Goal: Task Accomplishment & Management: Use online tool/utility

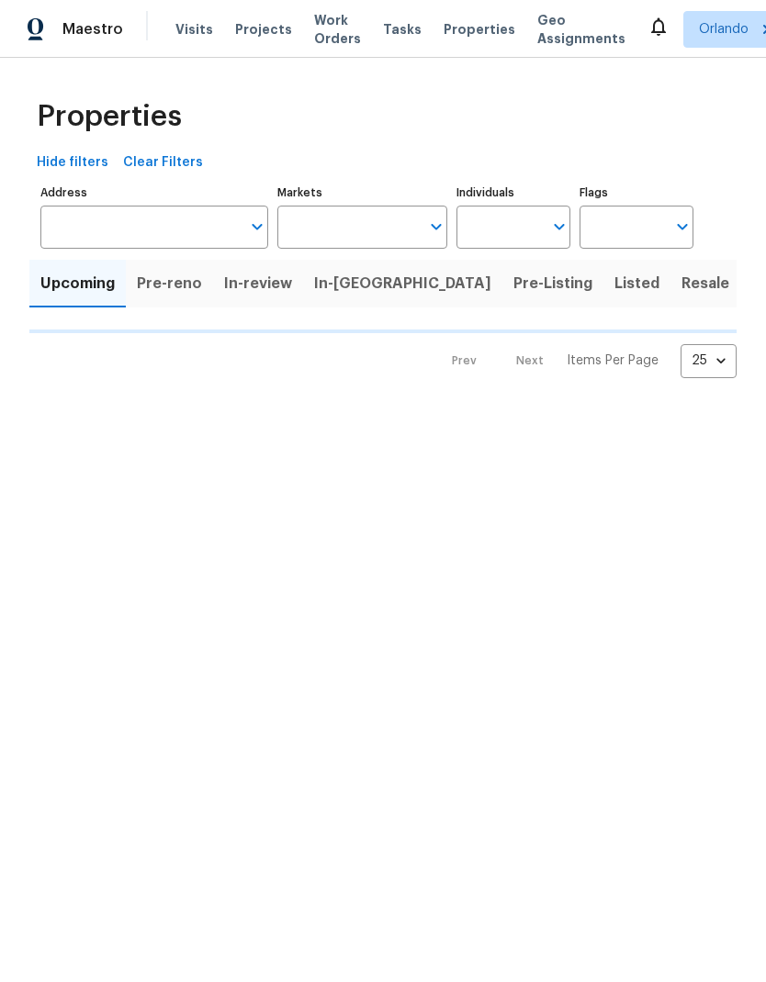
type input "100"
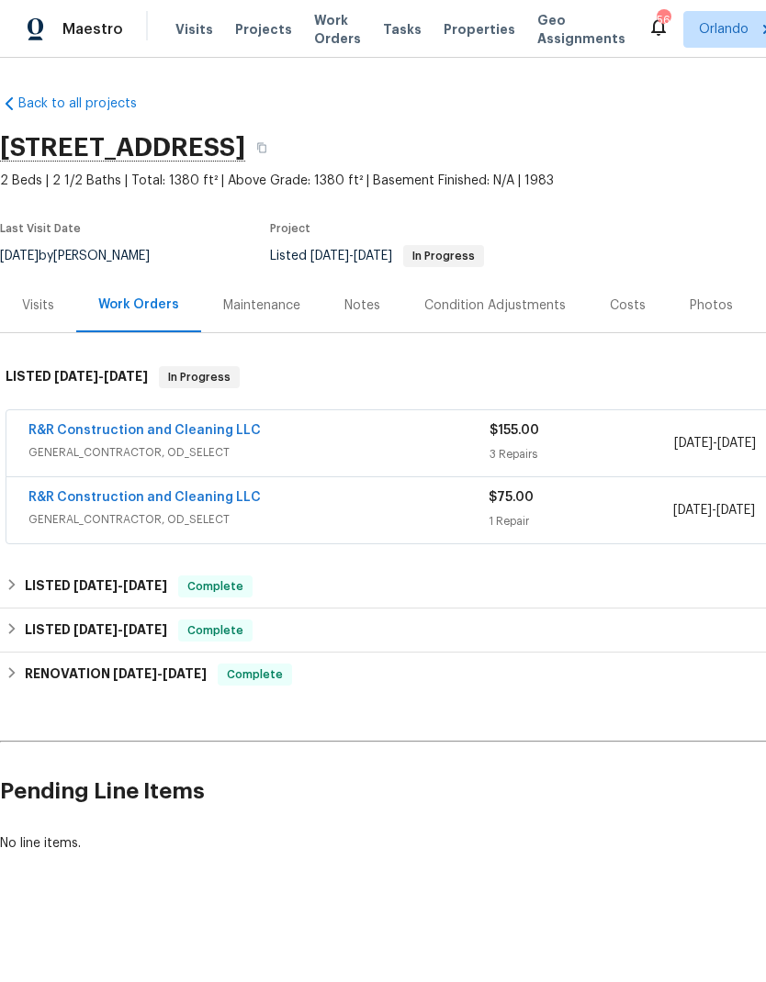
click at [196, 499] on link "R&R Construction and Cleaning LLC" at bounding box center [144, 497] width 232 height 13
click at [204, 425] on link "R&R Construction and Cleaning LLC" at bounding box center [144, 430] width 232 height 13
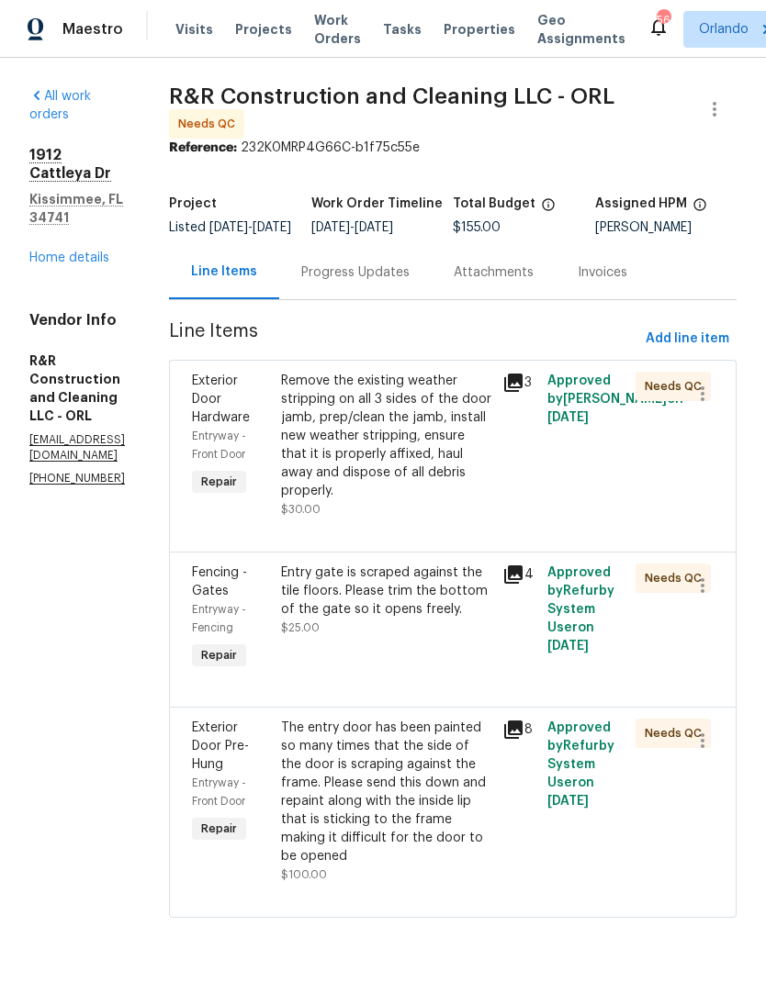
click at [461, 500] on div "Remove the existing weather stripping on all 3 sides of the door jamb, prep/cle…" at bounding box center [386, 436] width 211 height 129
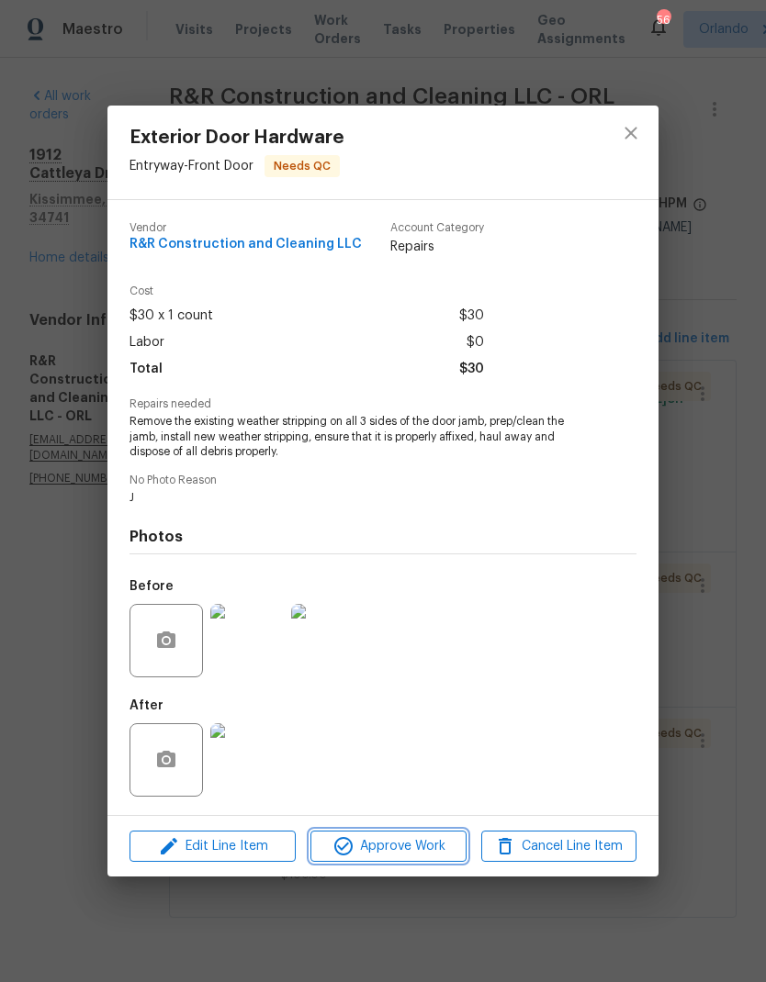
click at [428, 850] on span "Approve Work" at bounding box center [388, 846] width 144 height 23
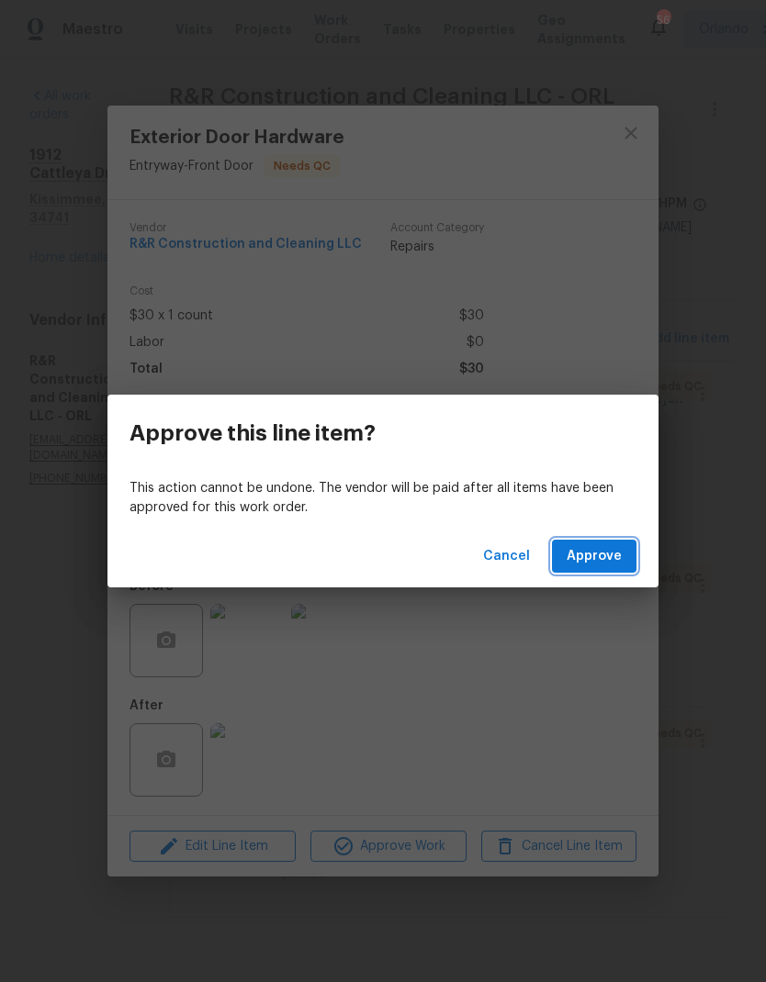
click at [619, 567] on button "Approve" at bounding box center [594, 557] width 84 height 34
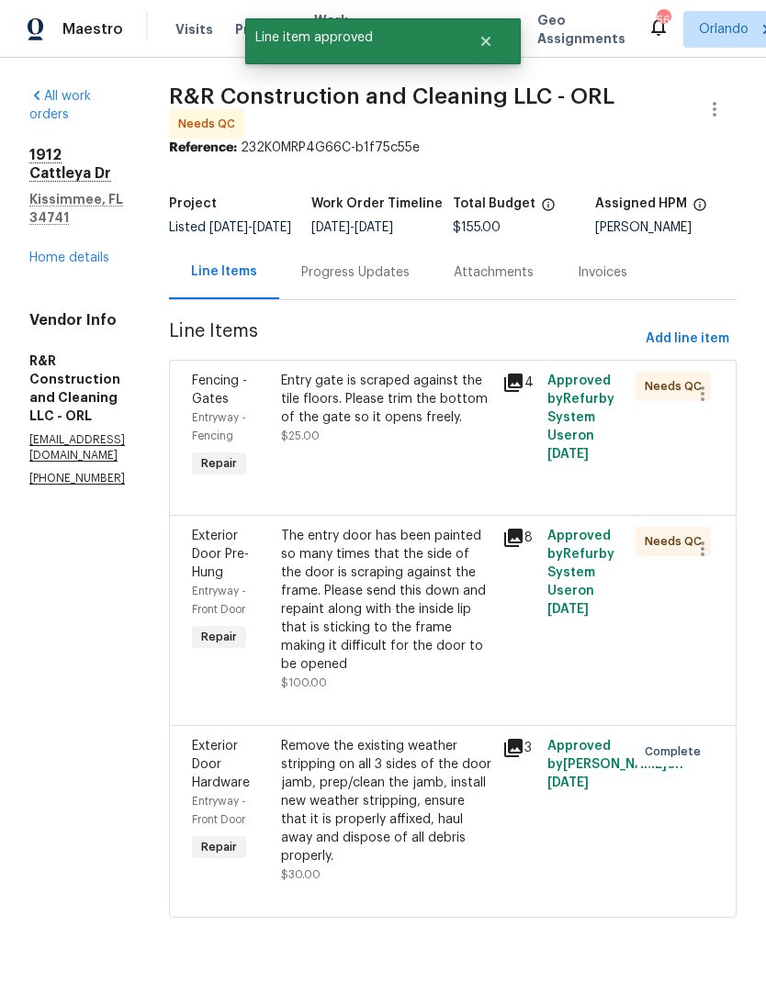
click at [442, 487] on div "Entry gate is scraped against the tile floors. Please trim the bottom of the ga…" at bounding box center [386, 426] width 222 height 121
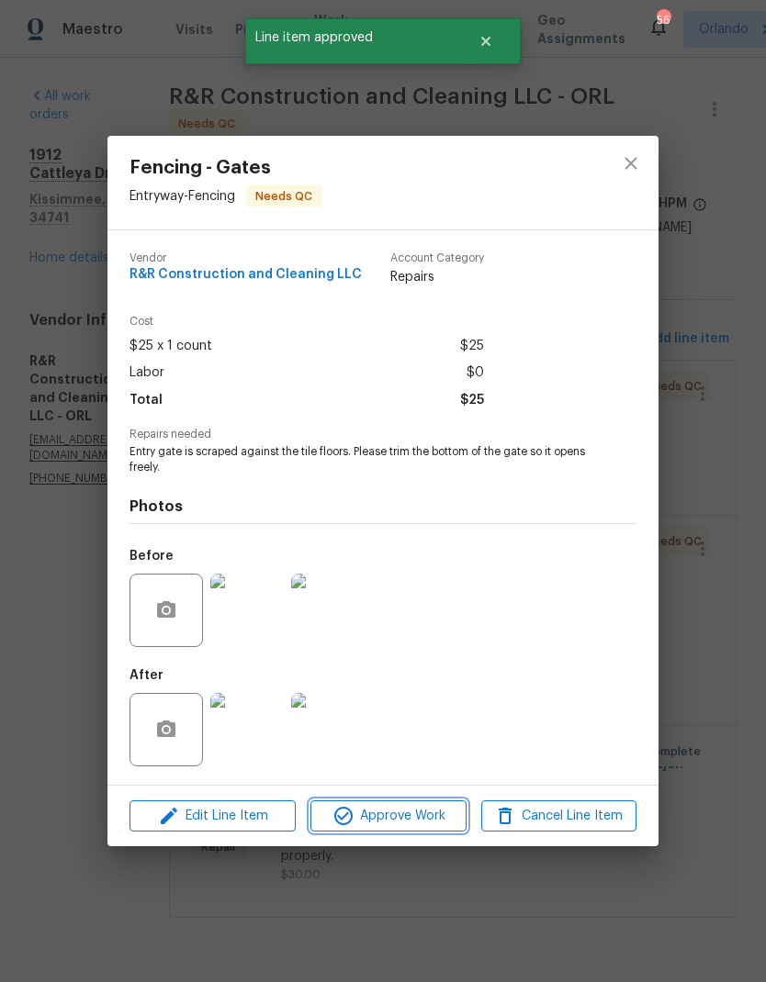
click at [440, 812] on span "Approve Work" at bounding box center [388, 816] width 144 height 23
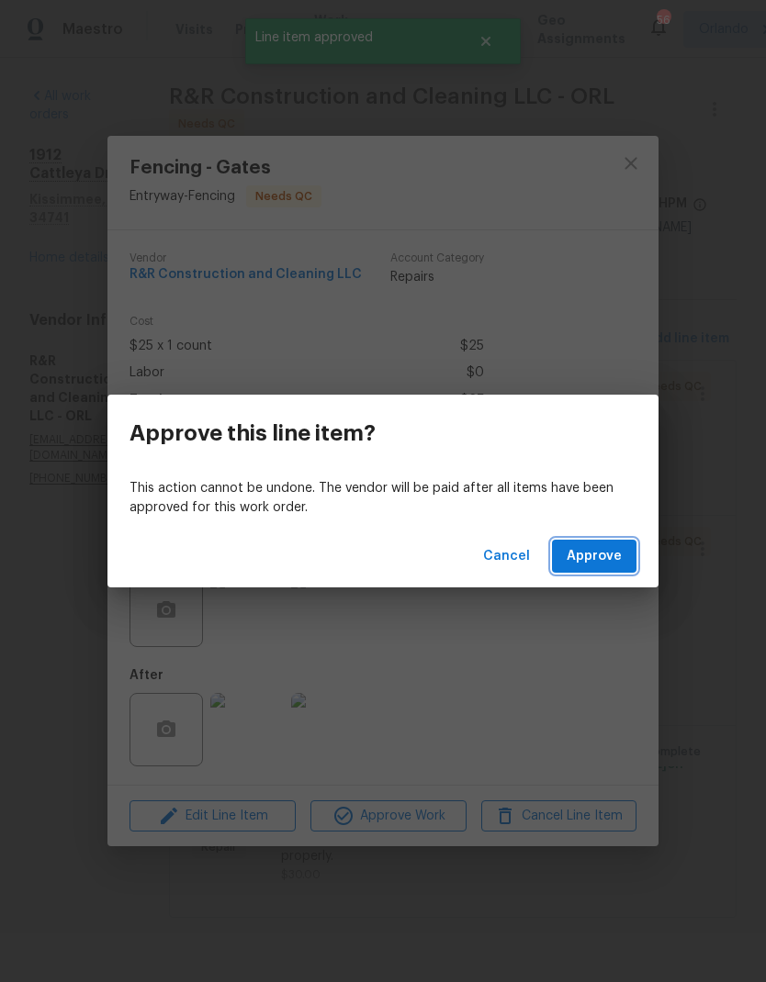
click at [624, 554] on button "Approve" at bounding box center [594, 557] width 84 height 34
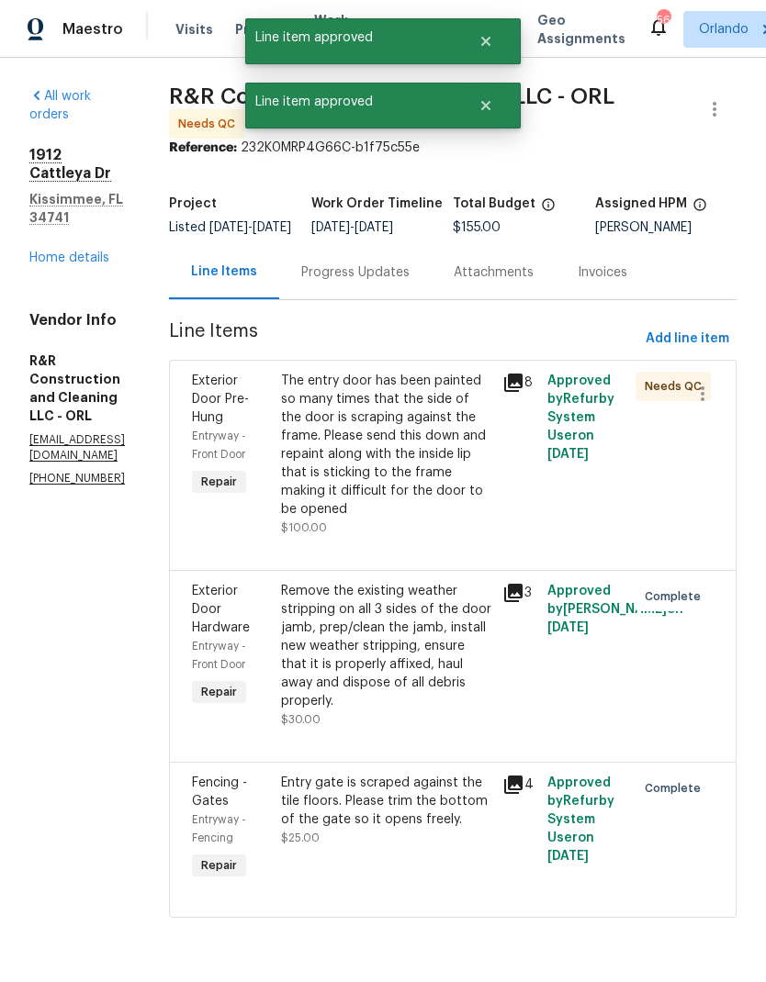
click at [481, 457] on div "The entry door has been painted so many times that the side of the door is scra…" at bounding box center [386, 445] width 211 height 147
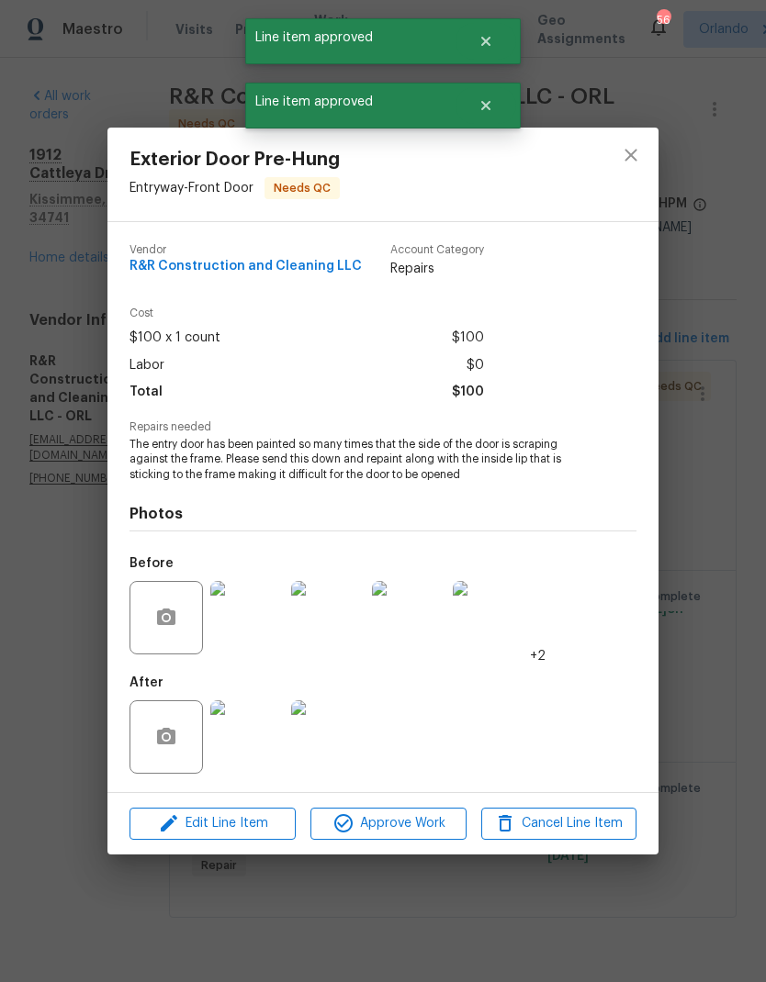
click at [426, 812] on button "Approve Work" at bounding box center [387, 824] width 155 height 32
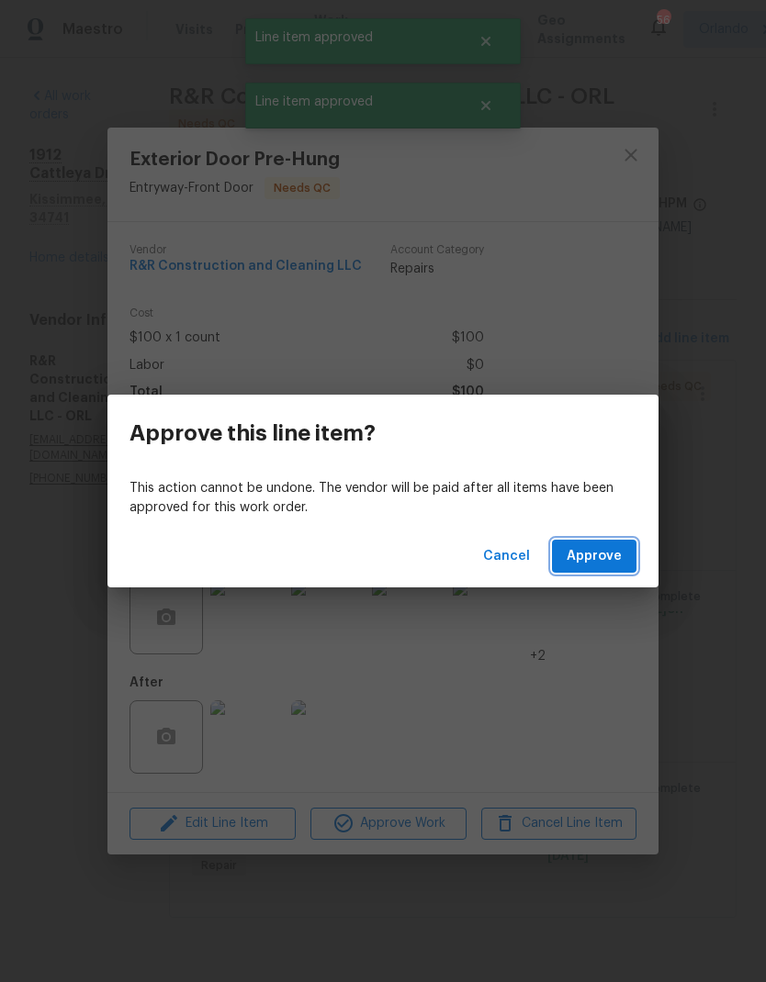
click at [607, 546] on span "Approve" at bounding box center [593, 556] width 55 height 23
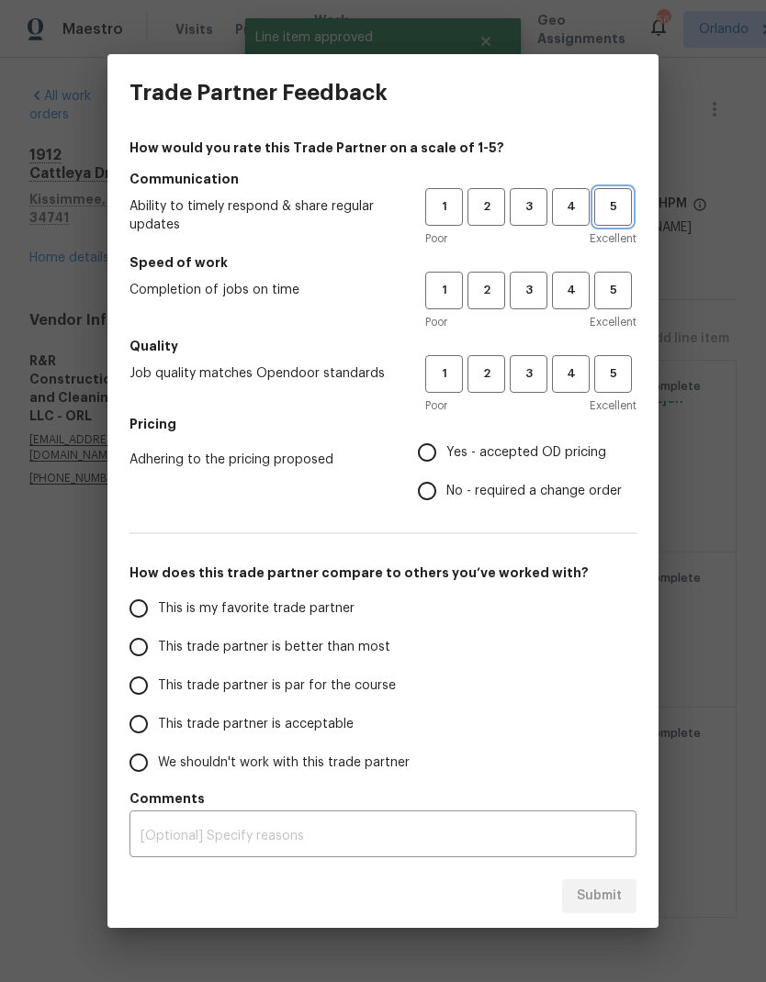
click at [595, 211] on button "5" at bounding box center [613, 207] width 38 height 38
click at [572, 214] on span "4" at bounding box center [571, 206] width 34 height 21
click at [574, 302] on button "4" at bounding box center [571, 291] width 38 height 38
click at [588, 369] on button "4" at bounding box center [571, 374] width 38 height 38
click at [521, 451] on span "Yes - accepted OD pricing" at bounding box center [526, 452] width 160 height 19
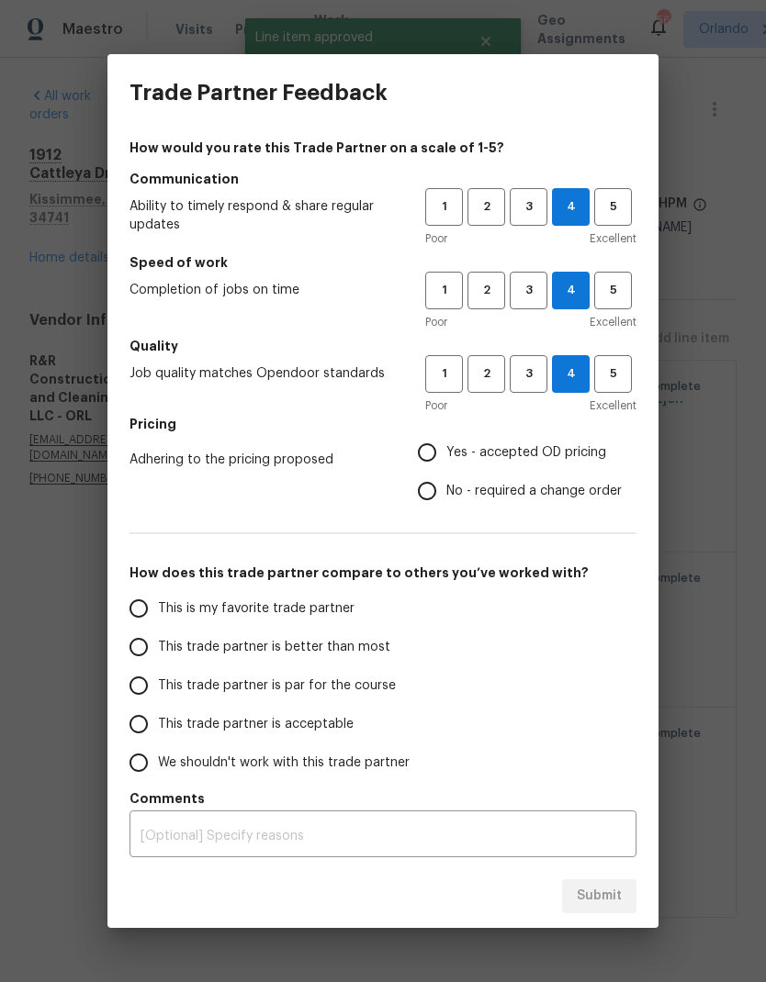
click at [446, 451] on input "Yes - accepted OD pricing" at bounding box center [427, 452] width 39 height 39
radio input "true"
click at [385, 616] on label "This is my favorite trade partner" at bounding box center [264, 608] width 290 height 39
click at [158, 616] on input "This is my favorite trade partner" at bounding box center [138, 608] width 39 height 39
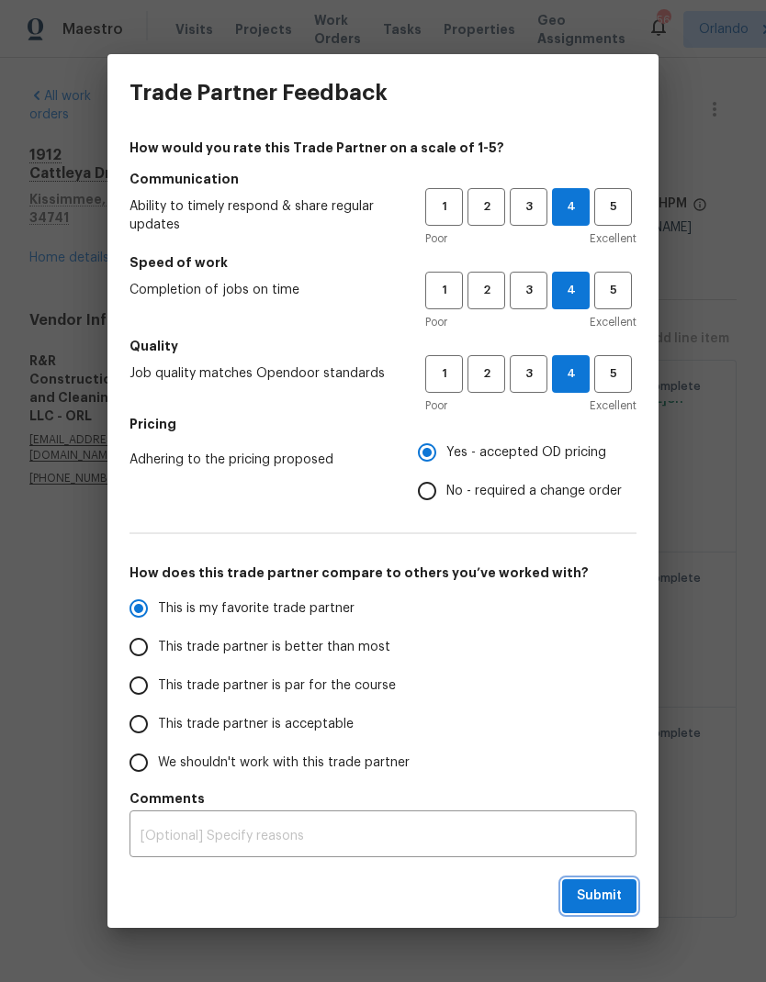
click at [610, 884] on button "Submit" at bounding box center [599, 896] width 74 height 34
radio input "true"
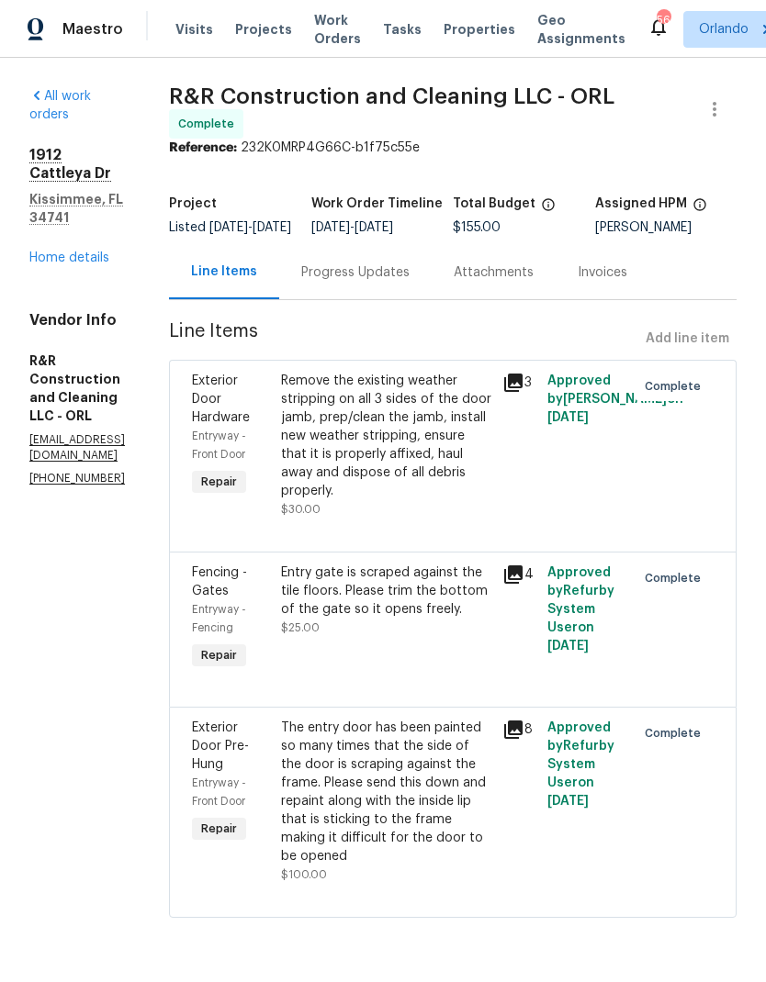
radio input "false"
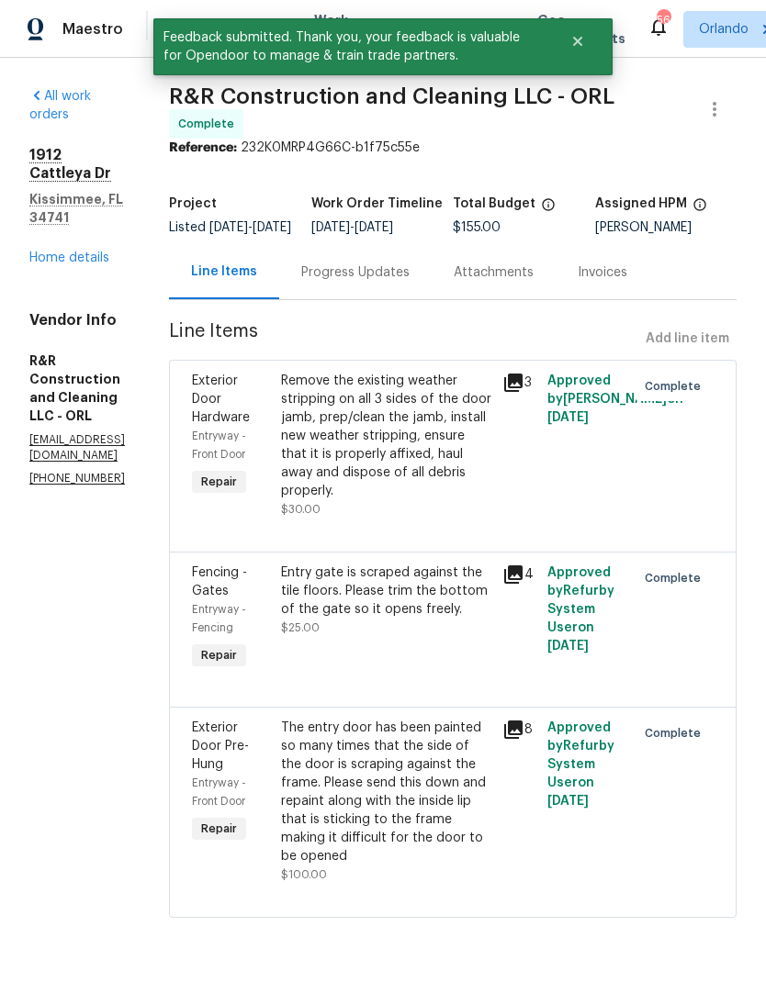
click at [70, 252] on link "Home details" at bounding box center [69, 258] width 80 height 13
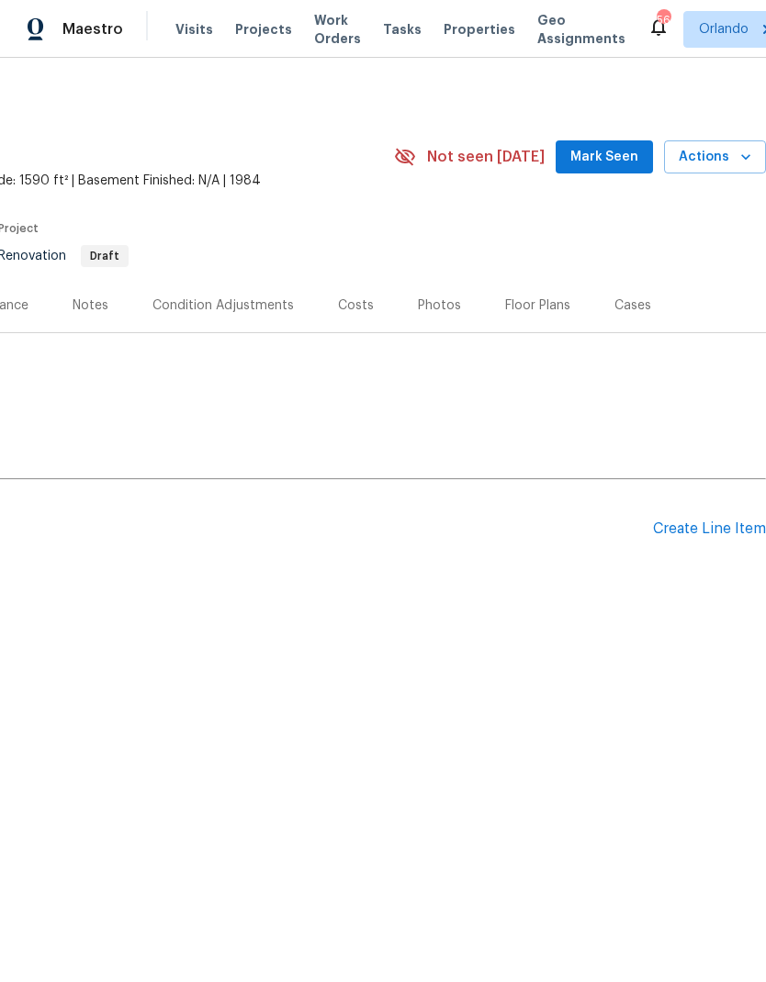
scroll to position [0, 272]
click at [618, 155] on span "Mark Seen" at bounding box center [604, 157] width 68 height 23
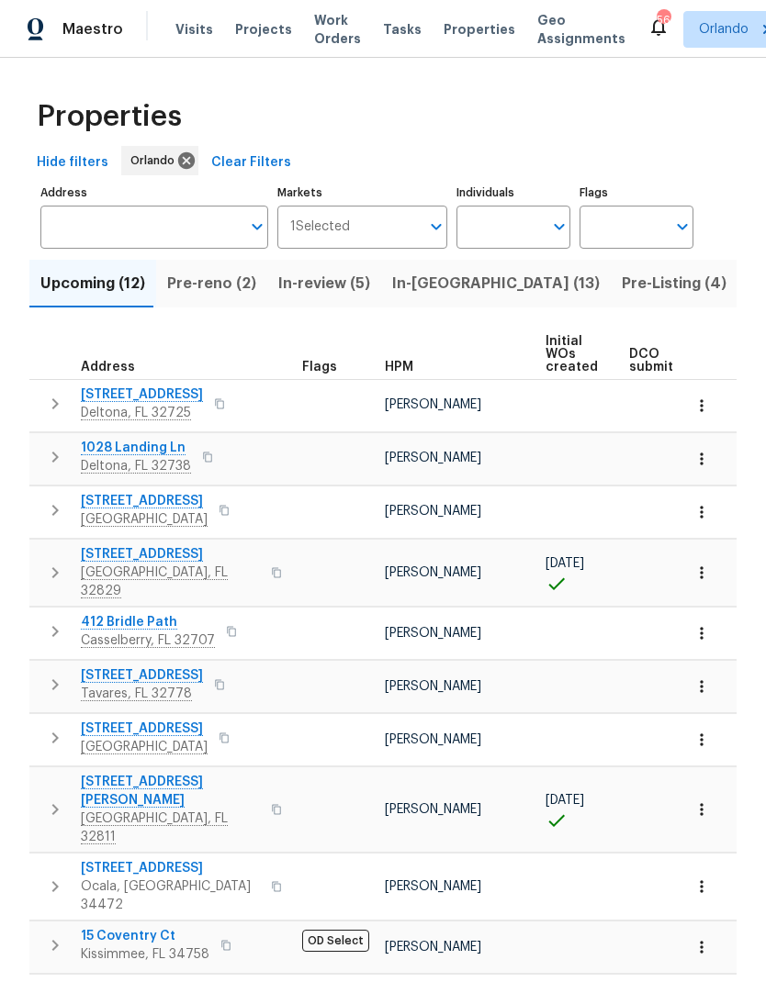
click at [405, 373] on span "HPM" at bounding box center [399, 367] width 28 height 13
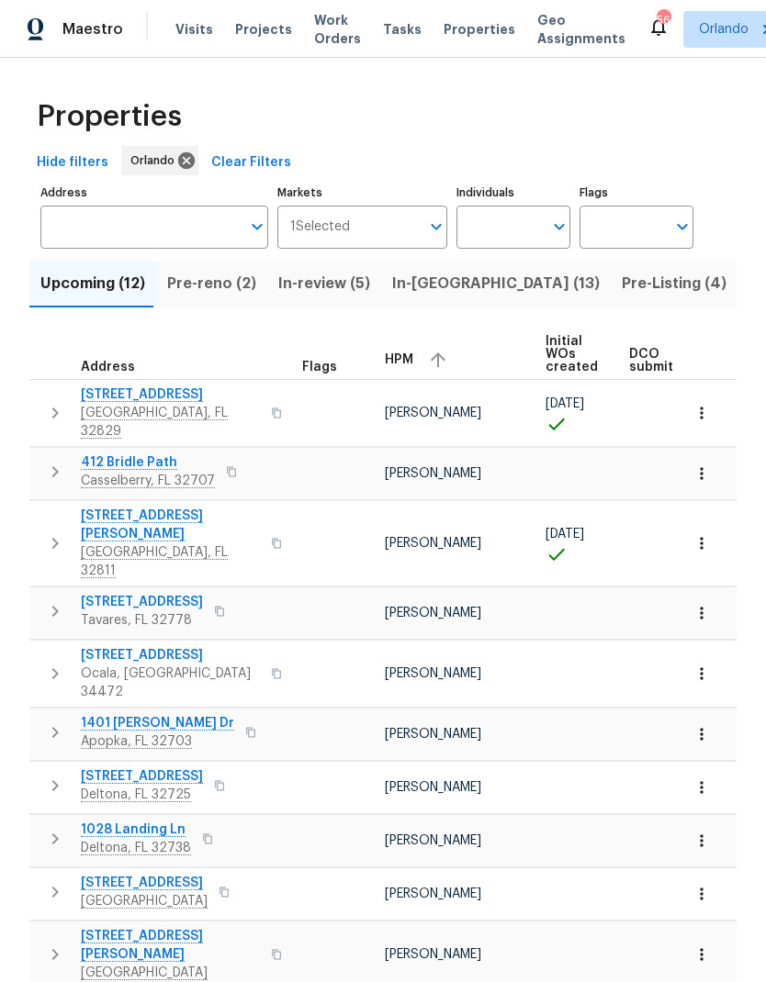
click at [438, 367] on icon "button" at bounding box center [438, 360] width 15 height 15
